Goal: Navigation & Orientation: Find specific page/section

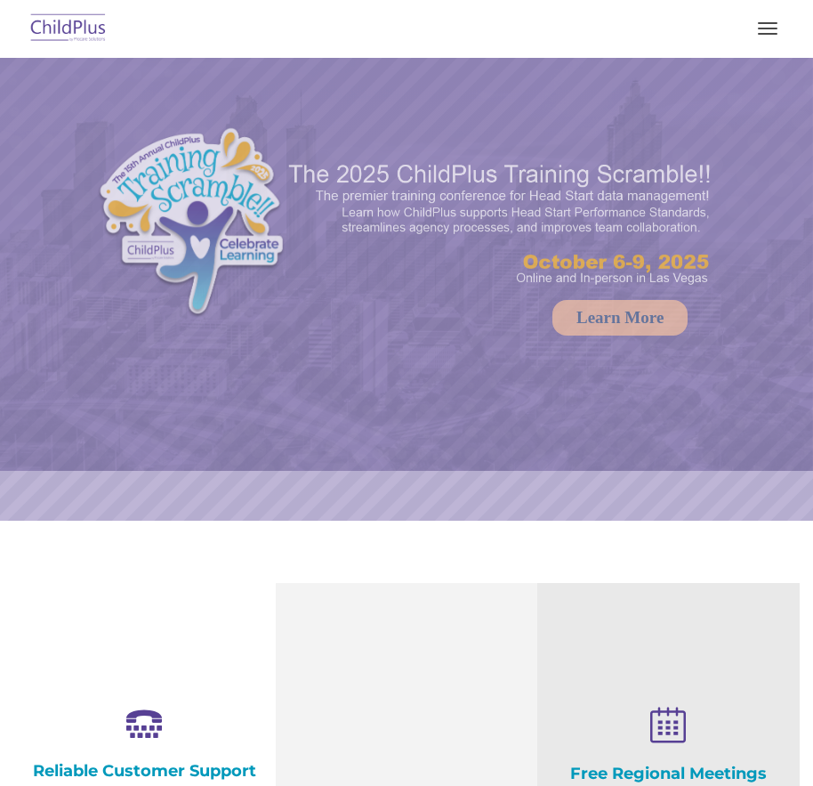
select select "MEDIUM"
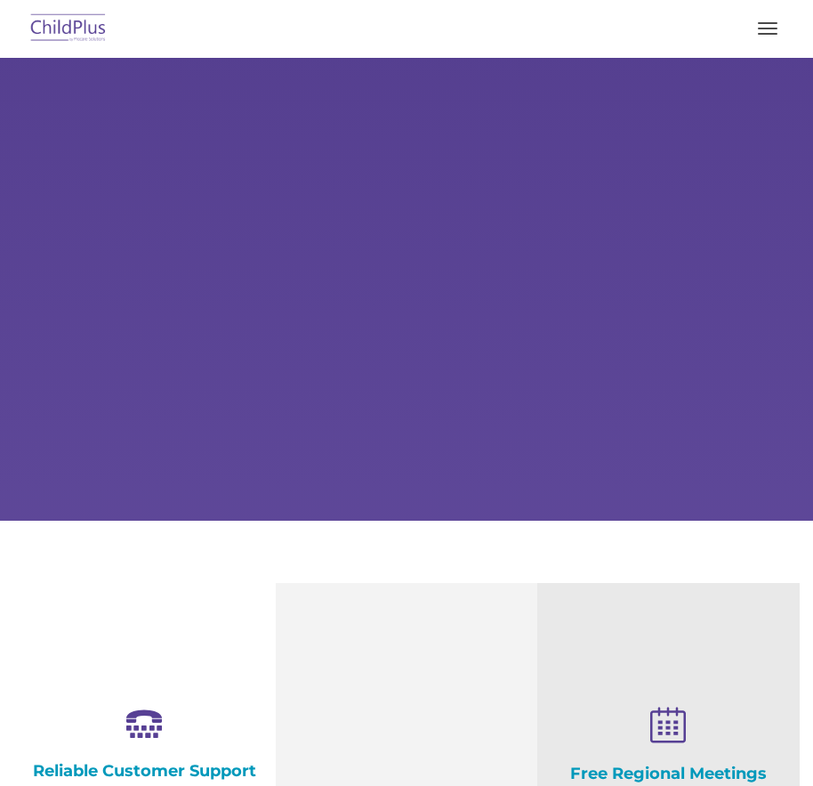
select select "MEDIUM"
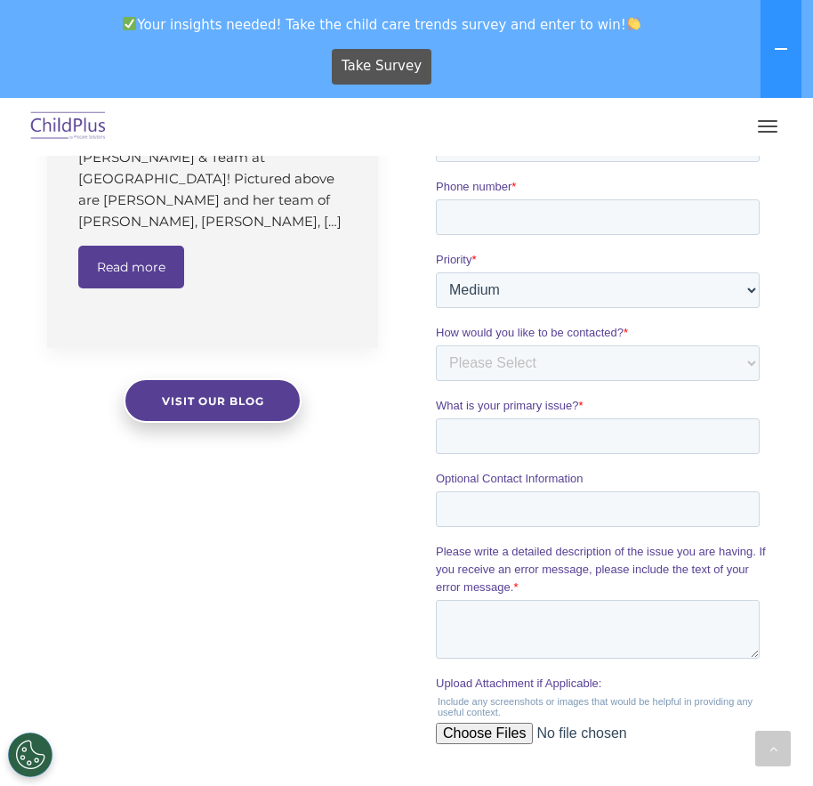
scroll to position [1401, 0]
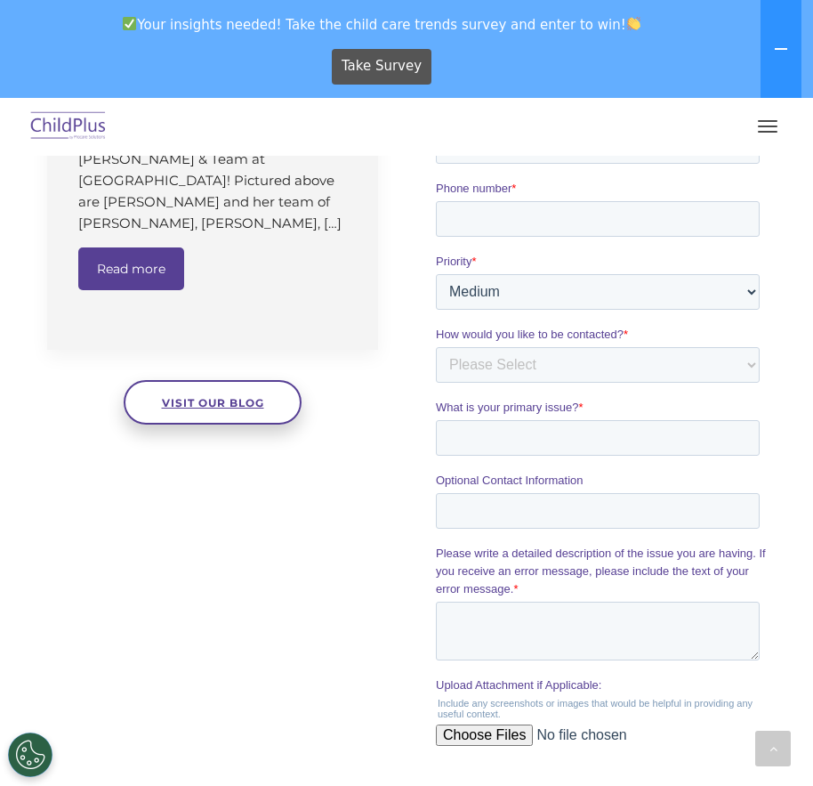
click at [206, 396] on span "Visit our blog" at bounding box center [212, 402] width 102 height 13
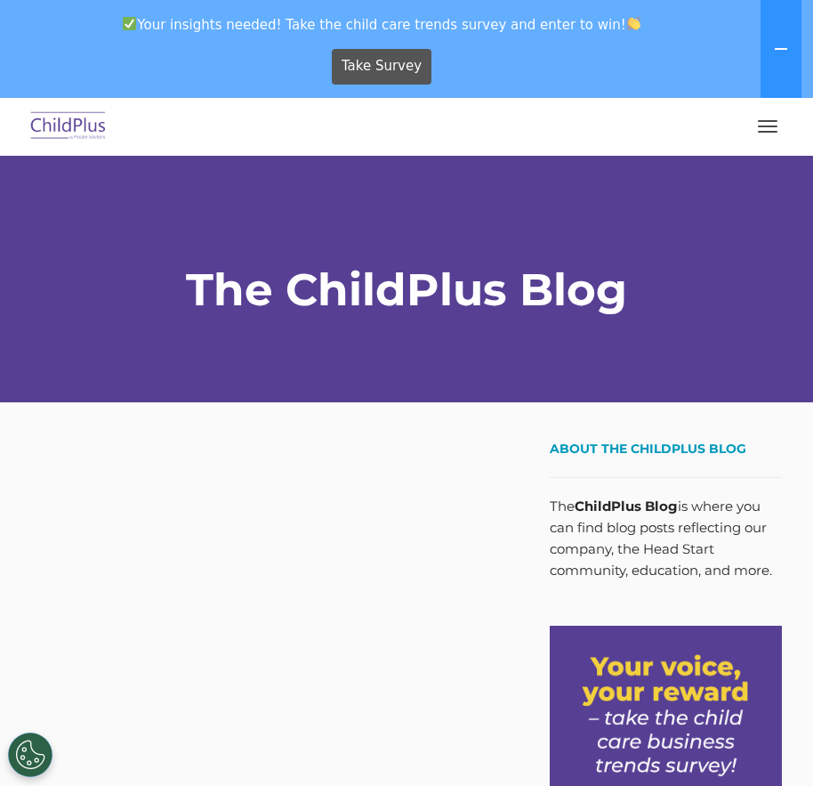
click at [765, 124] on button "button" at bounding box center [767, 126] width 37 height 28
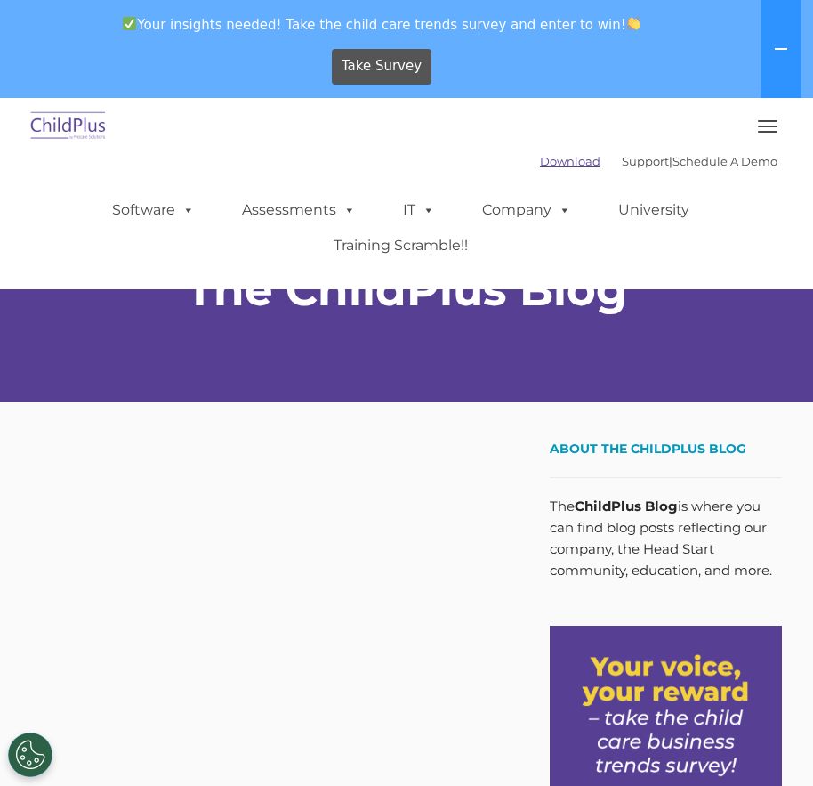
click at [540, 159] on link "Download" at bounding box center [570, 161] width 61 height 14
